Goal: Transaction & Acquisition: Purchase product/service

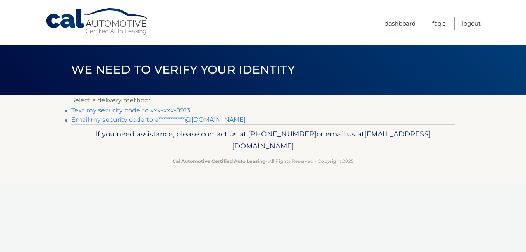
click at [155, 108] on link "Text my security code to xxx-xxx-8913" at bounding box center [130, 110] width 119 height 7
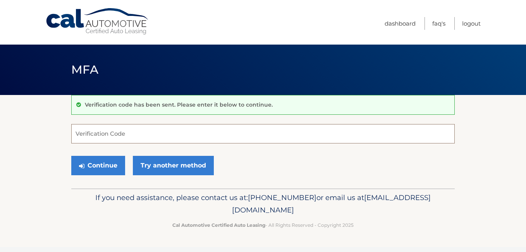
click at [169, 133] on input "Verification Code" at bounding box center [263, 133] width 384 height 19
click at [95, 135] on input "8567886" at bounding box center [263, 133] width 384 height 19
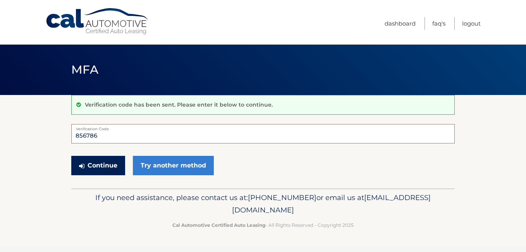
type input "856786"
click at [95, 160] on button "Continue" at bounding box center [98, 165] width 54 height 19
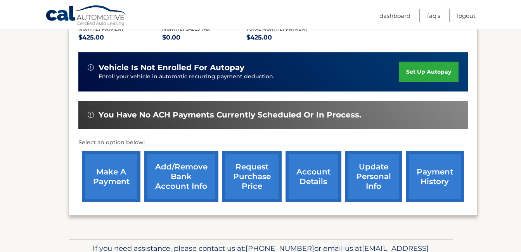
scroll to position [173, 0]
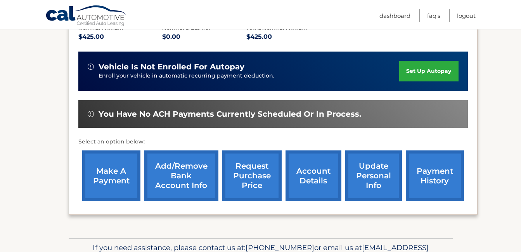
click at [126, 172] on link "make a payment" at bounding box center [111, 175] width 58 height 51
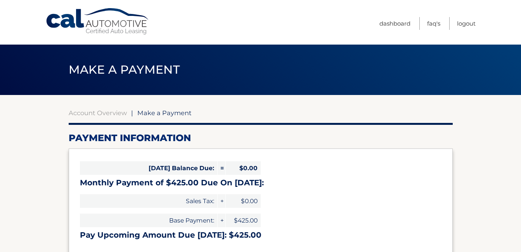
select select "ODQ0YjQ0ODAtNGE5Mi00NGJlLThjOTYtZGRlMTNkMDAzOGM4"
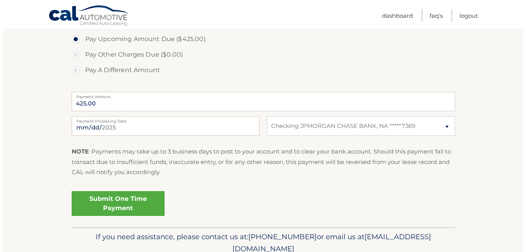
scroll to position [286, 0]
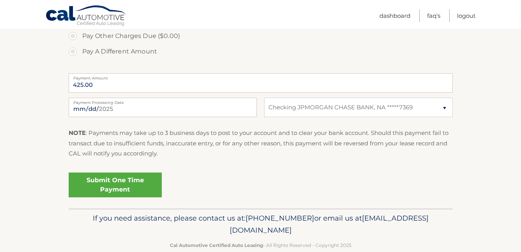
click at [125, 185] on link "Submit One Time Payment" at bounding box center [115, 185] width 93 height 25
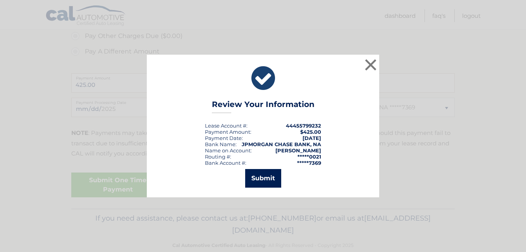
click at [266, 181] on button "Submit" at bounding box center [263, 178] width 36 height 19
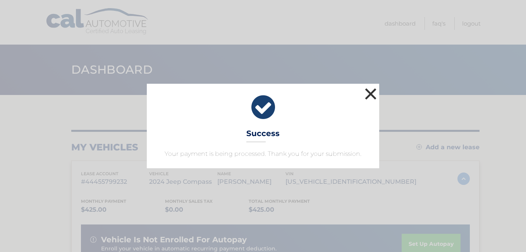
click at [367, 94] on button "×" at bounding box center [371, 94] width 16 height 16
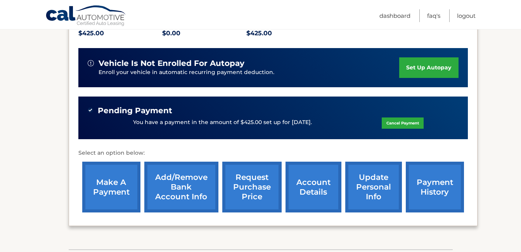
scroll to position [156, 0]
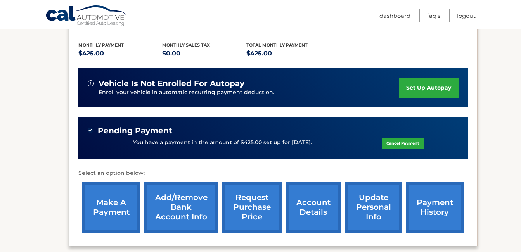
click at [312, 204] on link "account details" at bounding box center [313, 207] width 56 height 51
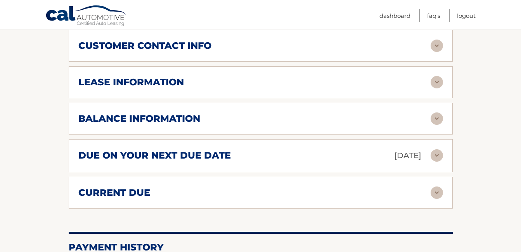
scroll to position [439, 0]
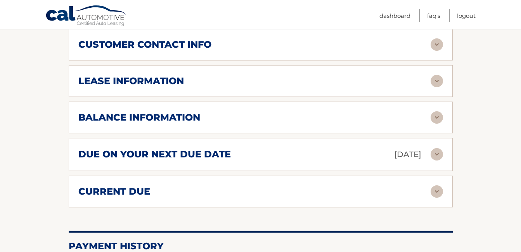
click at [439, 75] on img at bounding box center [436, 81] width 12 height 12
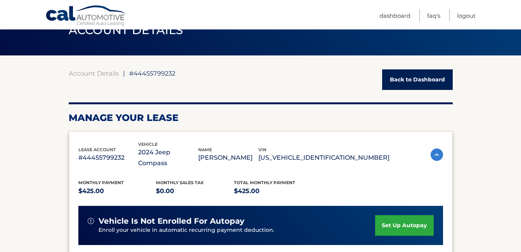
scroll to position [0, 0]
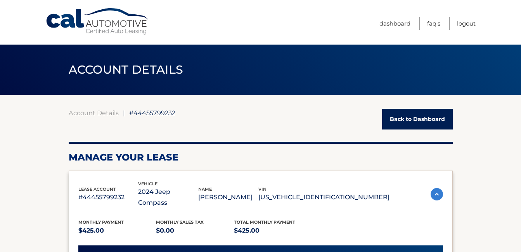
click at [304, 142] on div at bounding box center [261, 143] width 384 height 2
